Goal: Information Seeking & Learning: Learn about a topic

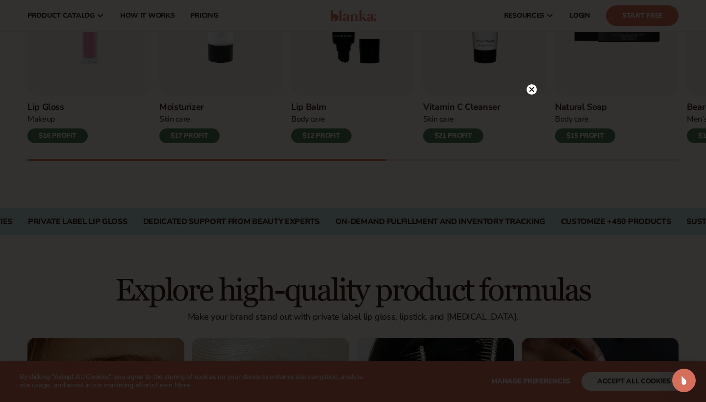
scroll to position [414, 0]
click at [529, 89] on circle at bounding box center [532, 89] width 10 height 10
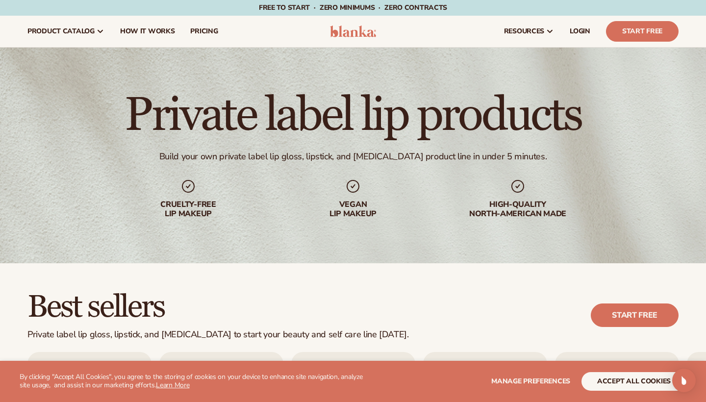
scroll to position [0, 0]
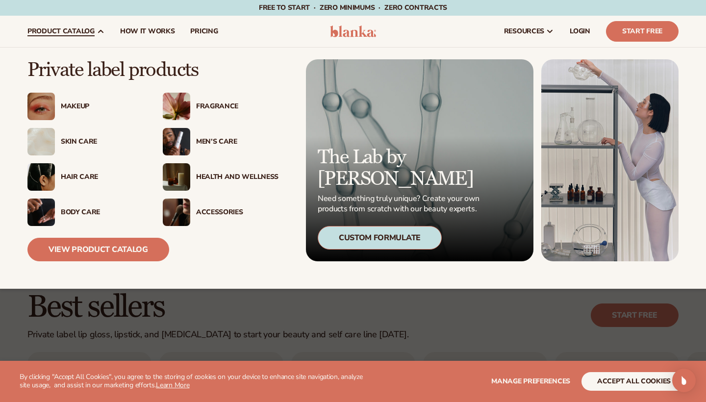
click at [47, 203] on img at bounding box center [40, 212] width 27 height 27
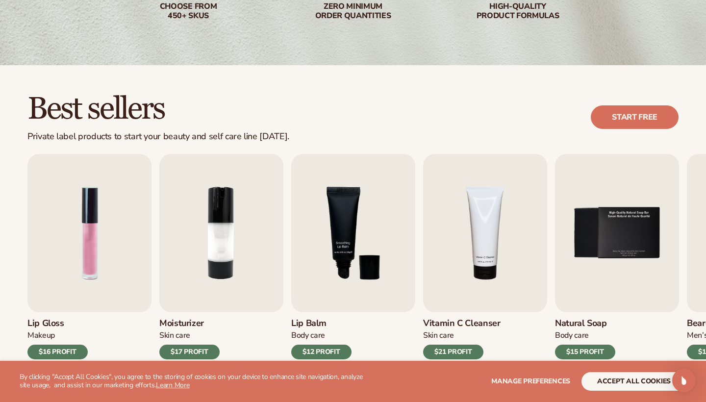
scroll to position [198, 0]
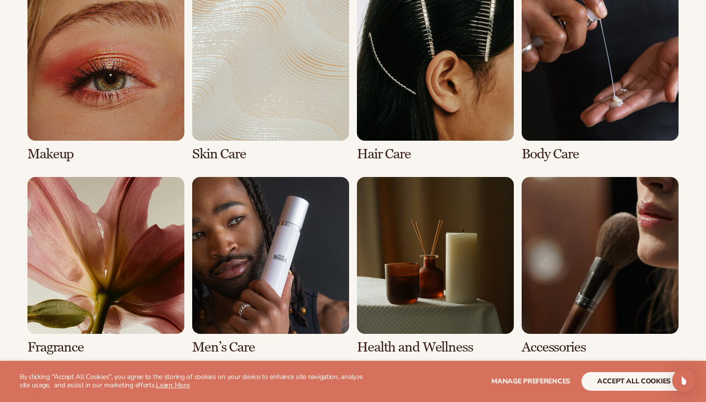
click at [541, 59] on link "4 / 8" at bounding box center [600, 73] width 157 height 178
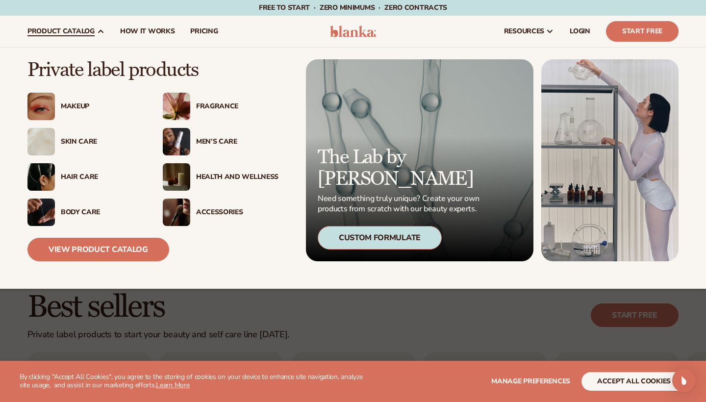
click at [41, 105] on img at bounding box center [40, 106] width 27 height 27
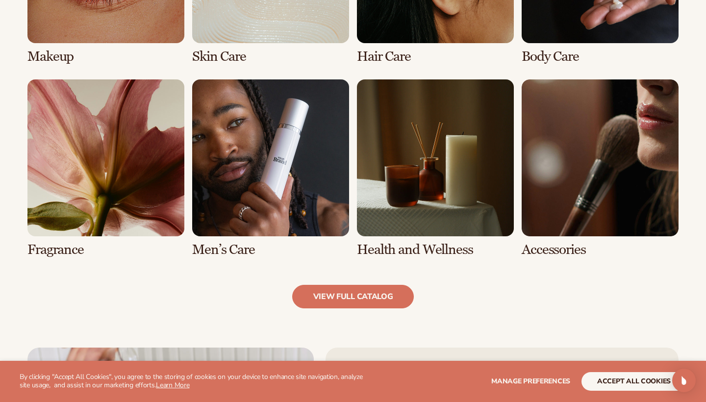
scroll to position [855, 0]
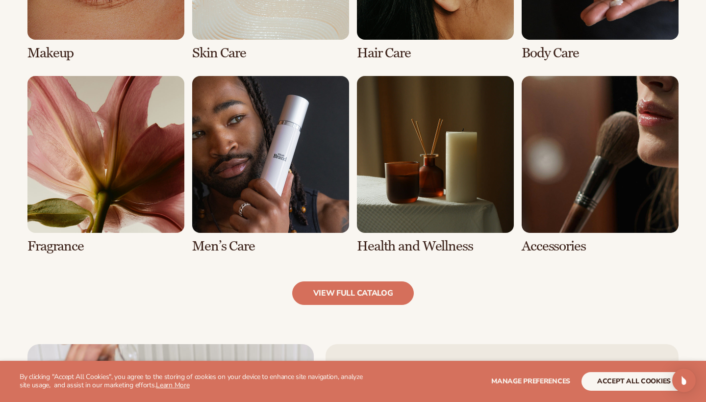
click at [234, 174] on link "6 / 8" at bounding box center [270, 165] width 157 height 178
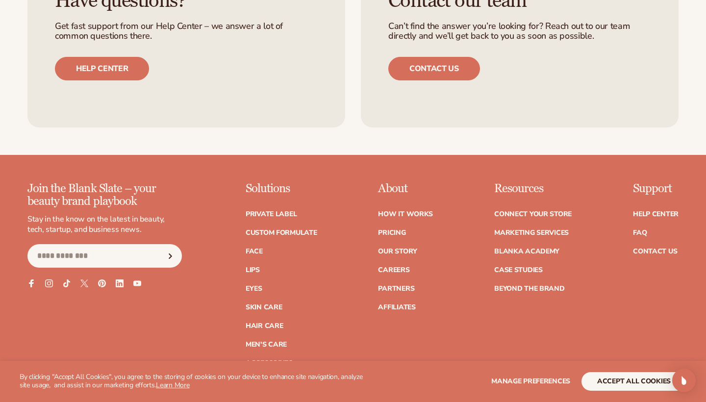
scroll to position [1785, 0]
click at [620, 380] on button "accept all cookies" at bounding box center [634, 381] width 105 height 19
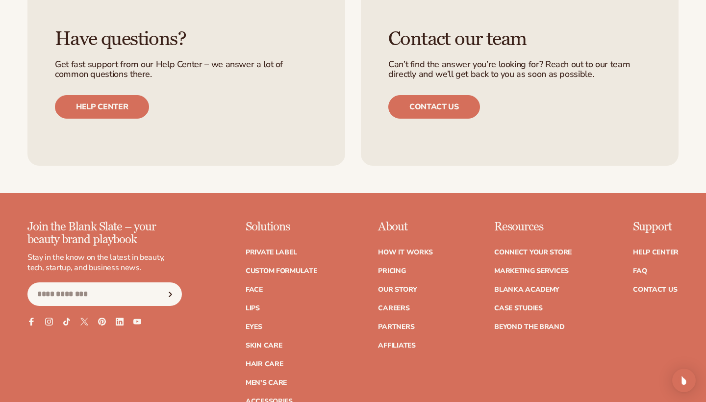
scroll to position [1747, 0]
click at [282, 249] on link "Private label" at bounding box center [271, 252] width 51 height 7
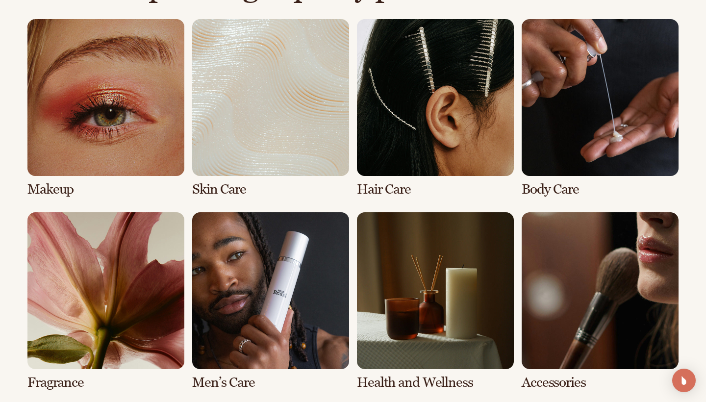
scroll to position [722, 0]
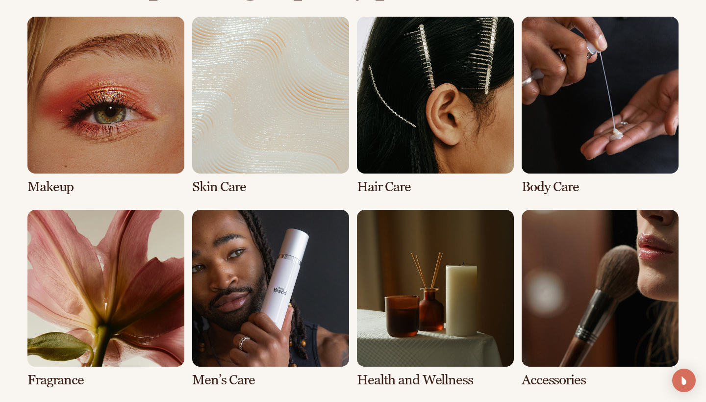
click at [274, 116] on link "2 / 8" at bounding box center [270, 106] width 157 height 178
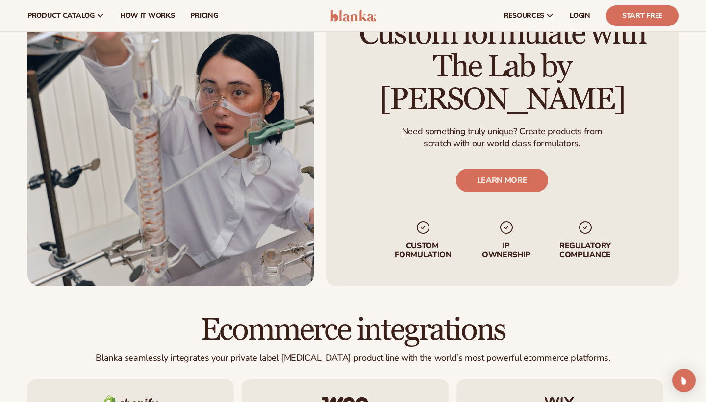
scroll to position [1222, 0]
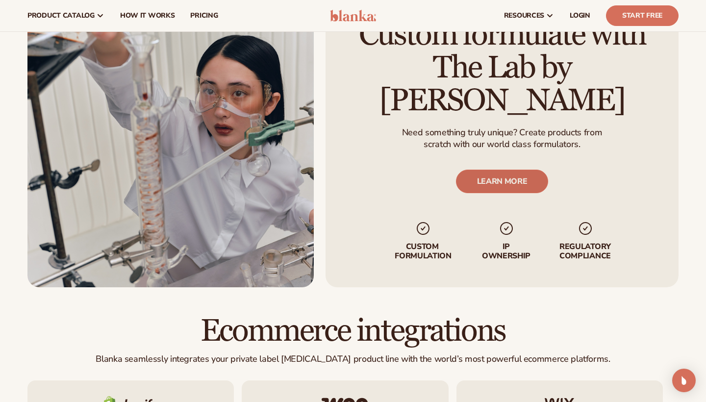
click at [484, 170] on link "LEARN MORE" at bounding box center [502, 182] width 93 height 24
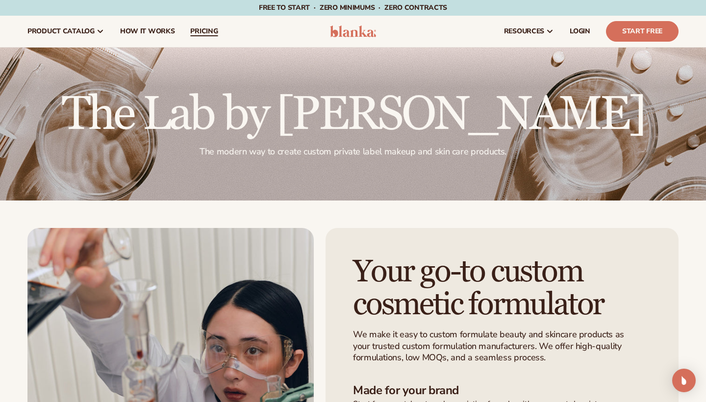
click at [193, 28] on span "pricing" at bounding box center [203, 31] width 27 height 8
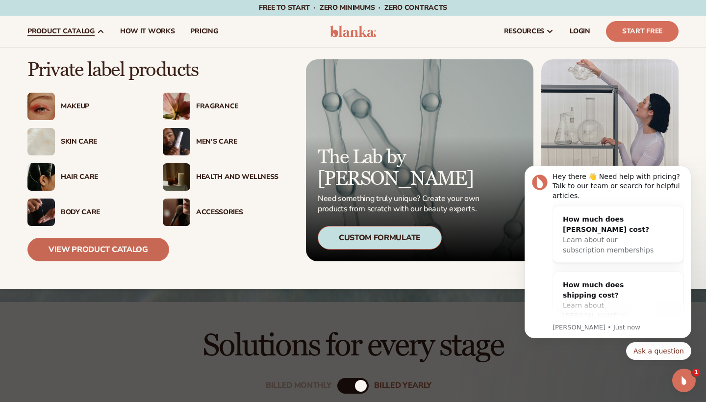
click at [100, 240] on link "View Product Catalog" at bounding box center [98, 250] width 142 height 24
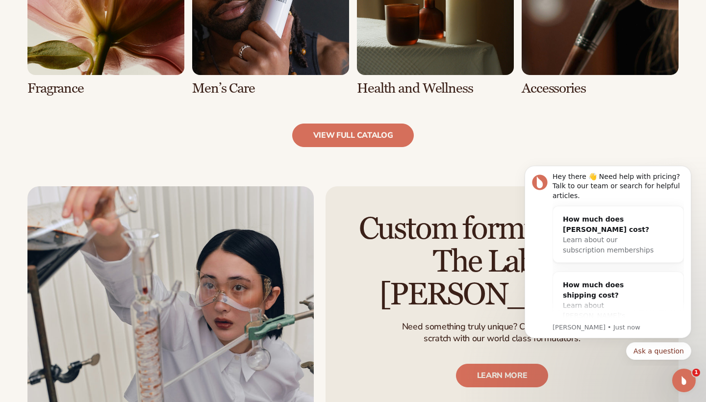
scroll to position [1014, 0]
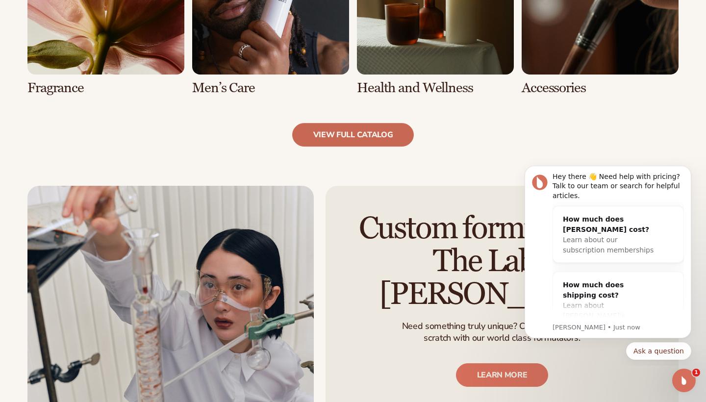
click at [324, 138] on link "view full catalog" at bounding box center [353, 135] width 122 height 24
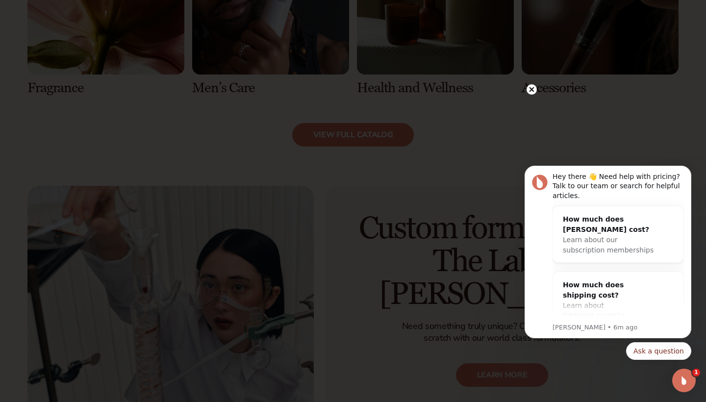
click at [531, 90] on icon at bounding box center [532, 89] width 5 height 5
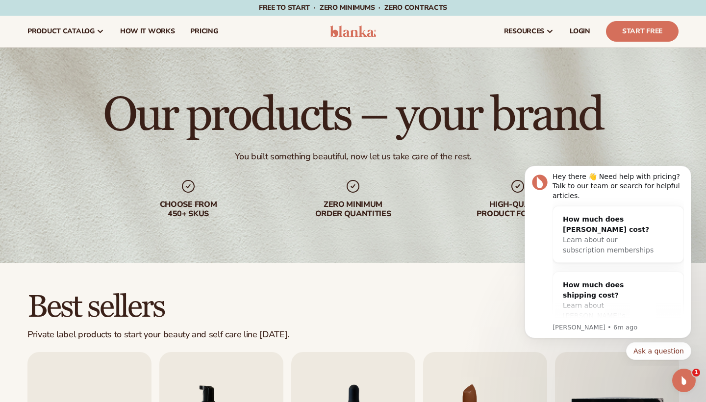
scroll to position [0, 0]
click at [194, 28] on span "pricing" at bounding box center [203, 31] width 27 height 8
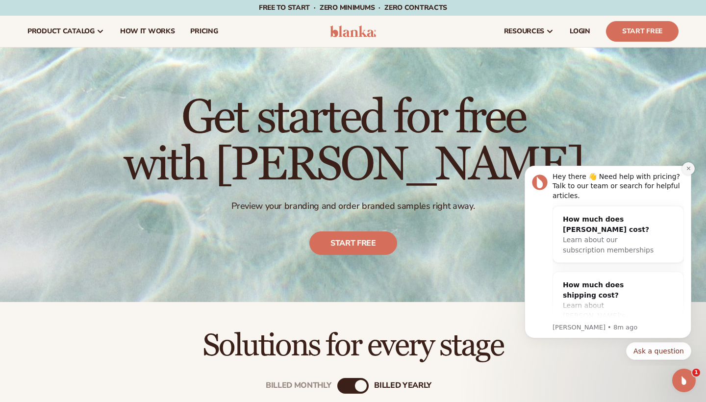
click at [686, 165] on button "Dismiss notification" at bounding box center [688, 168] width 13 height 13
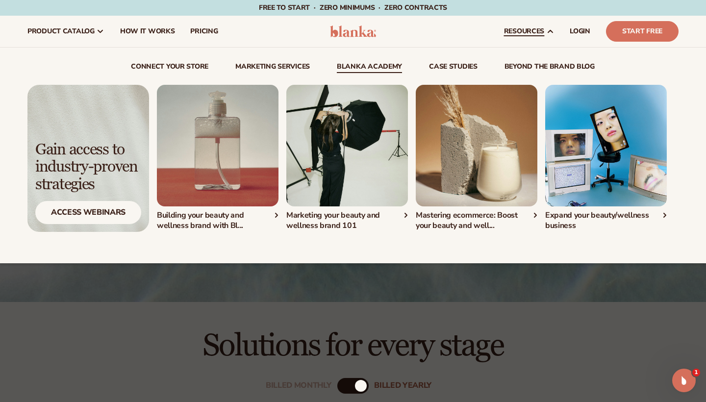
click at [666, 217] on div "Expand your beauty/wellness business" at bounding box center [606, 220] width 122 height 21
click at [255, 131] on img "1 / 4" at bounding box center [218, 146] width 122 height 122
click at [314, 175] on img "2 / 4" at bounding box center [347, 146] width 122 height 122
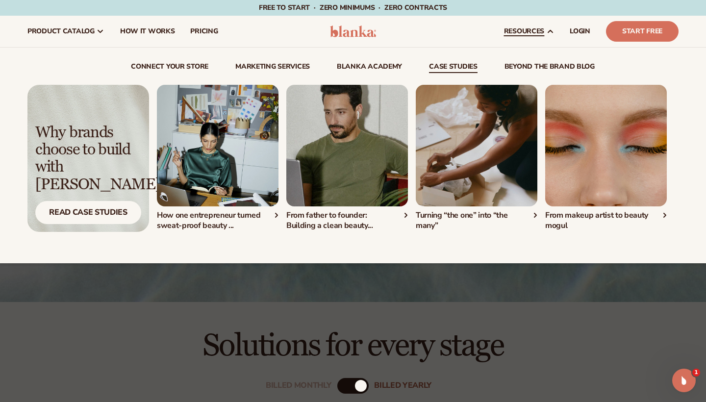
click at [225, 156] on img "1 / 4" at bounding box center [218, 146] width 122 height 122
click at [327, 150] on img "2 / 4" at bounding box center [347, 146] width 122 height 122
click at [476, 189] on img "3 / 4" at bounding box center [477, 146] width 122 height 122
click at [608, 146] on img "4 / 4" at bounding box center [606, 146] width 122 height 122
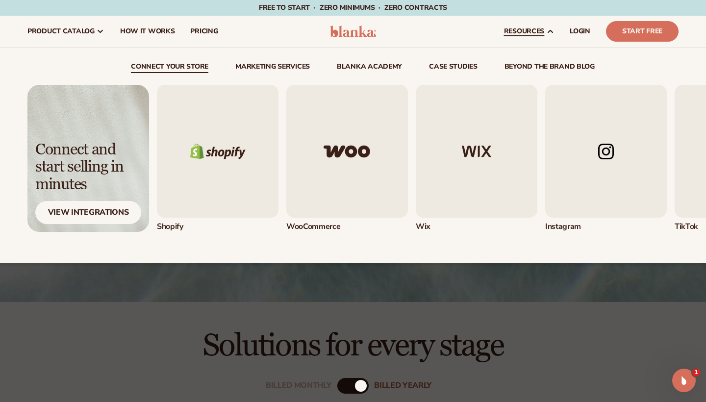
click at [543, 36] on link "resources" at bounding box center [529, 31] width 66 height 31
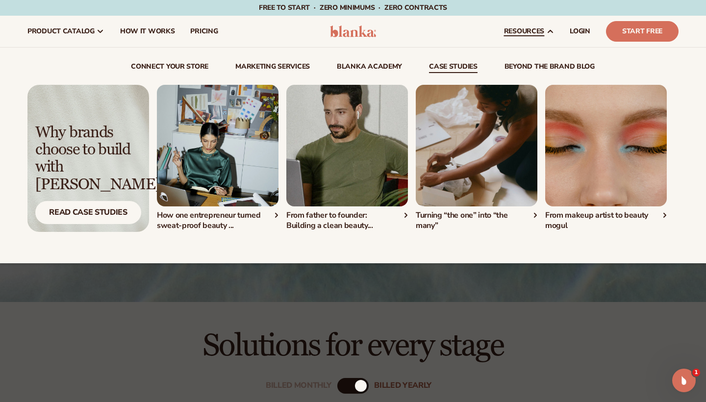
click at [218, 147] on img "1 / 4" at bounding box center [218, 146] width 122 height 122
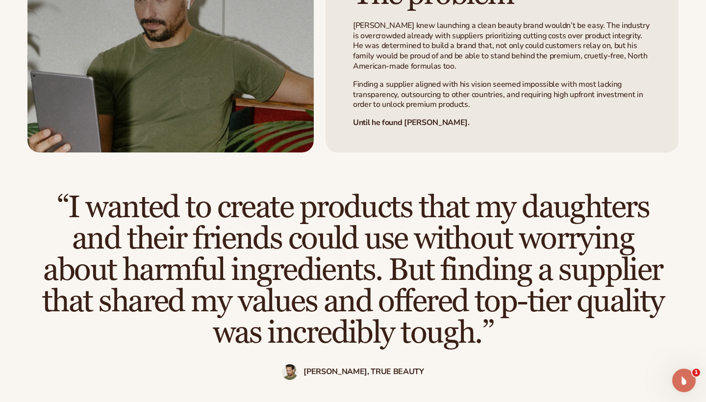
scroll to position [656, 0]
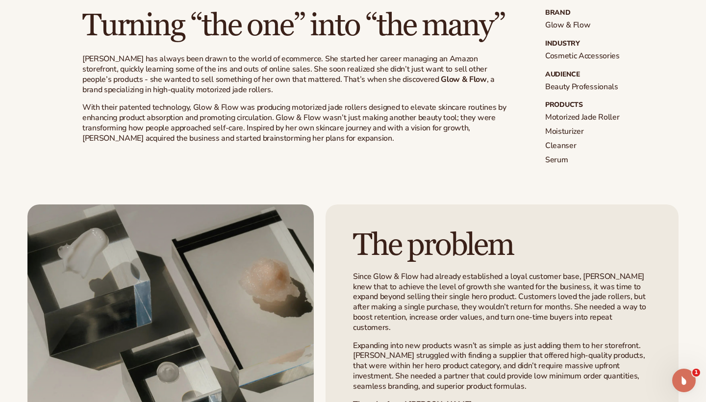
scroll to position [310, 0]
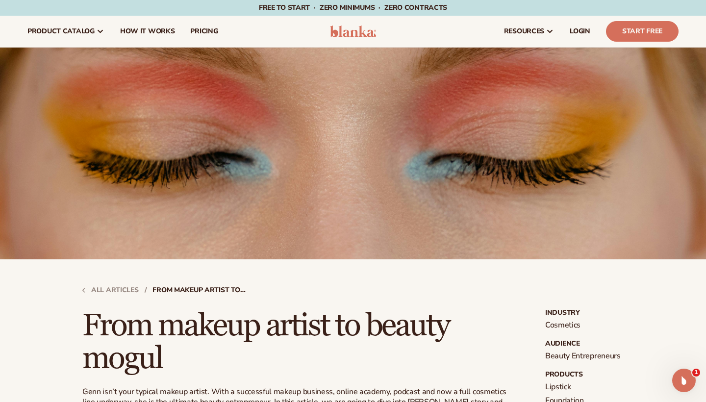
click at [129, 289] on link "All articles" at bounding box center [110, 290] width 56 height 7
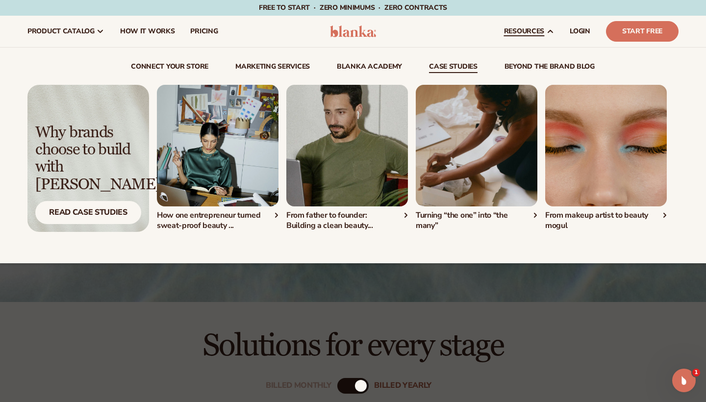
click at [315, 139] on img "2 / 4" at bounding box center [347, 146] width 122 height 122
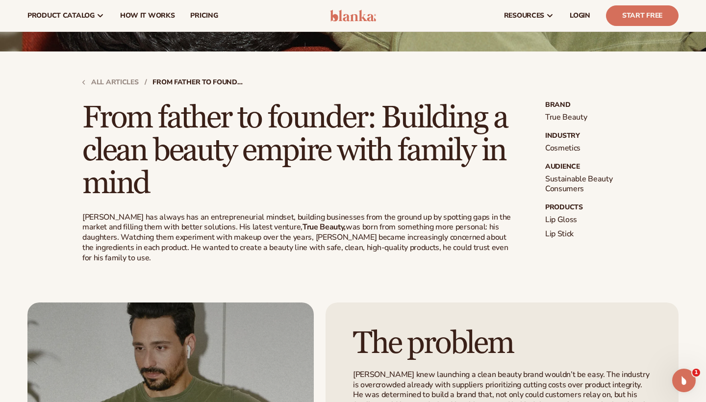
scroll to position [78, 0]
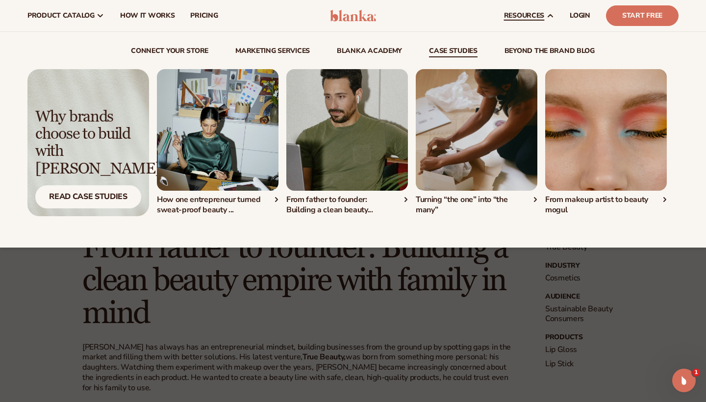
click at [458, 128] on img "3 / 4" at bounding box center [477, 130] width 122 height 122
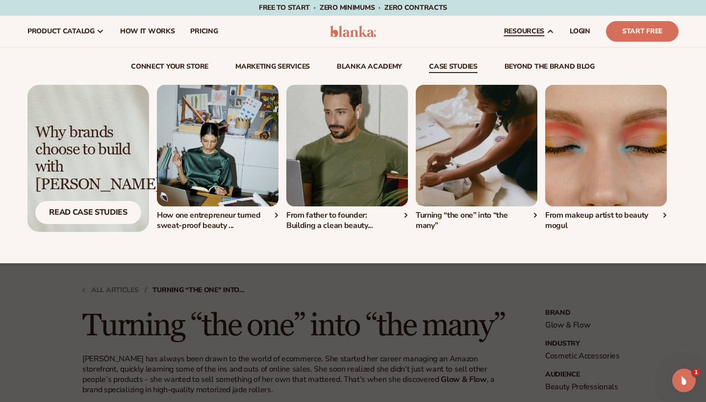
click at [571, 155] on img "4 / 4" at bounding box center [606, 146] width 122 height 122
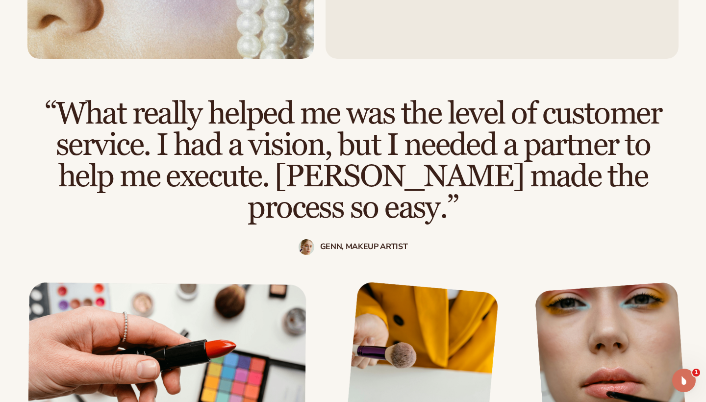
scroll to position [846, 0]
